Goal: Navigation & Orientation: Go to known website

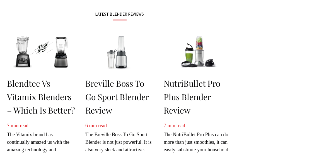
scroll to position [234, 0]
